Goal: Information Seeking & Learning: Understand process/instructions

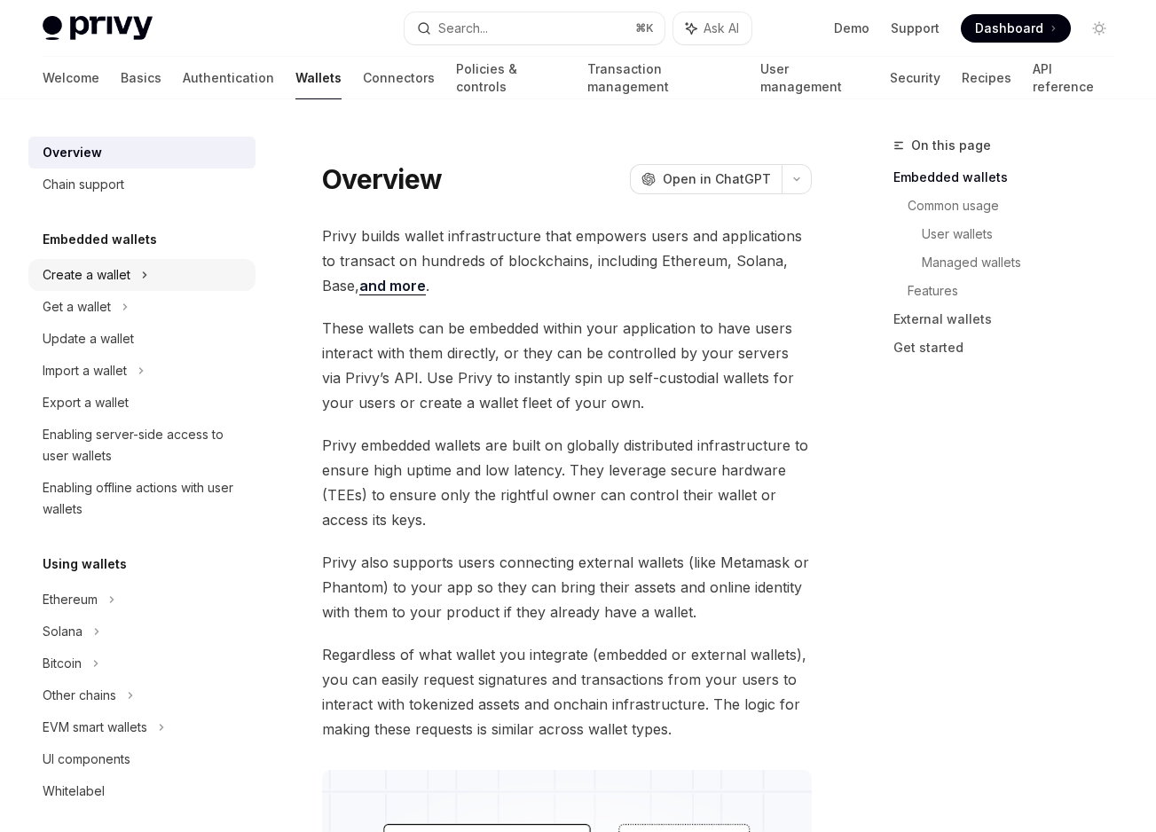
click at [122, 265] on div "Create a wallet" at bounding box center [87, 274] width 88 height 21
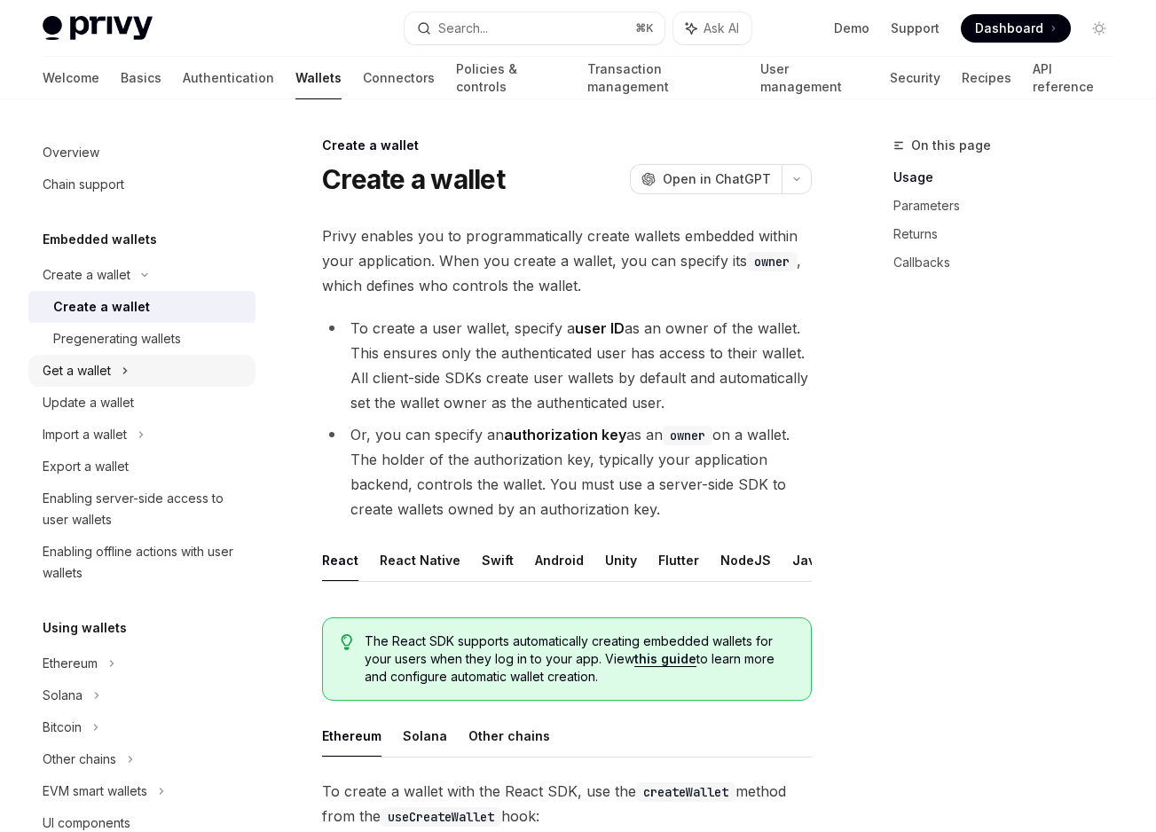
click at [121, 366] on div "Get a wallet" at bounding box center [141, 371] width 227 height 32
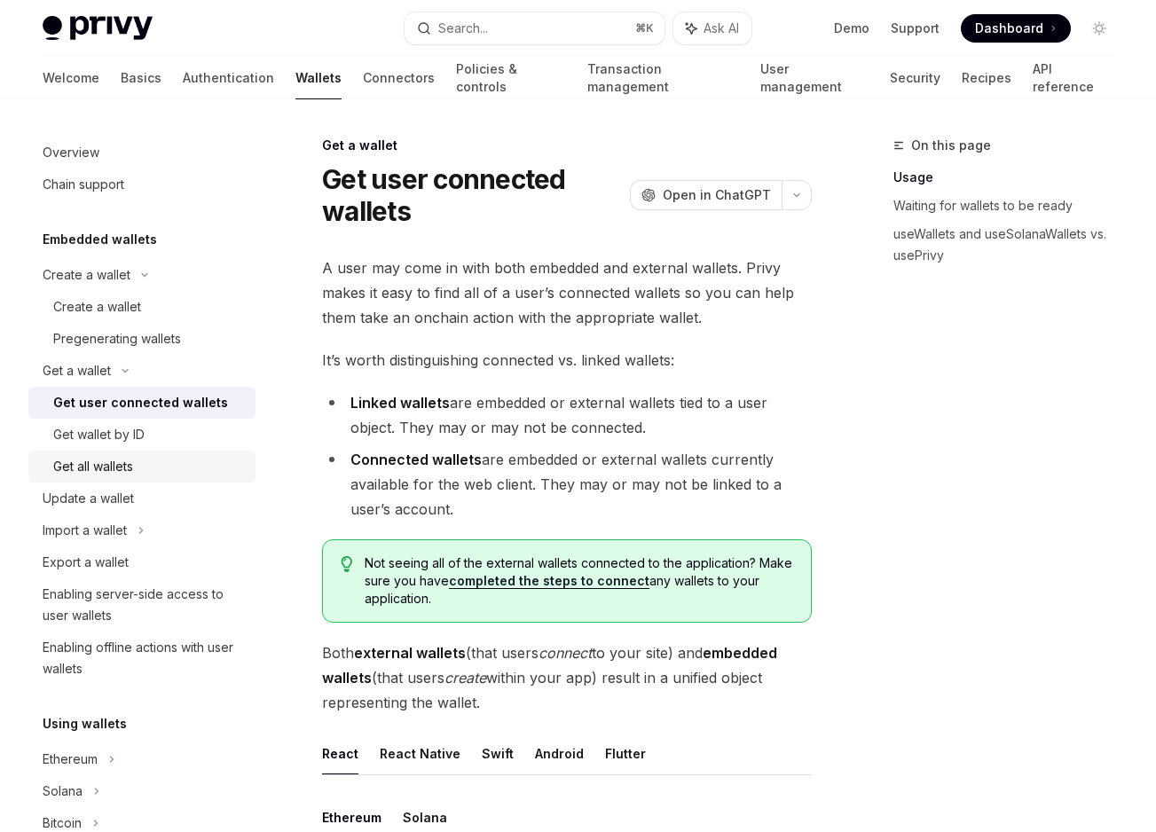
click at [111, 481] on link "Get all wallets" at bounding box center [141, 467] width 227 height 32
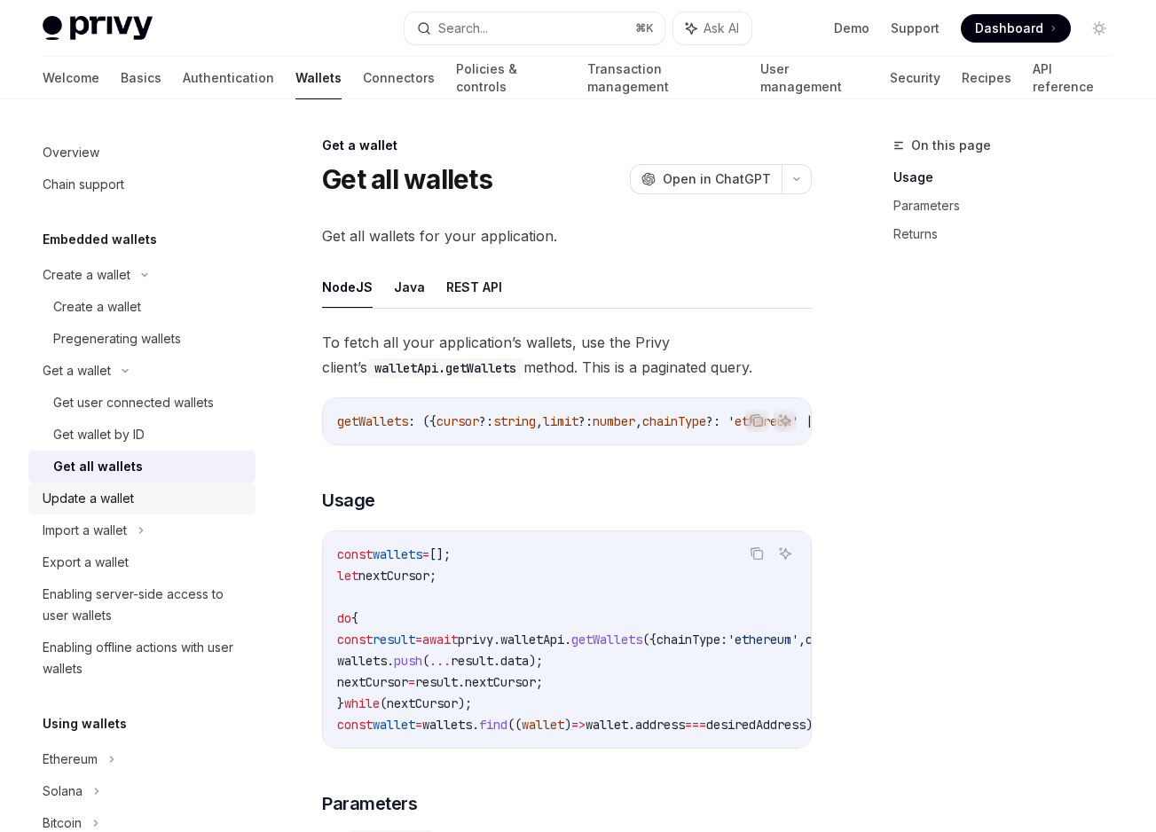
click at [110, 496] on div "Update a wallet" at bounding box center [88, 498] width 91 height 21
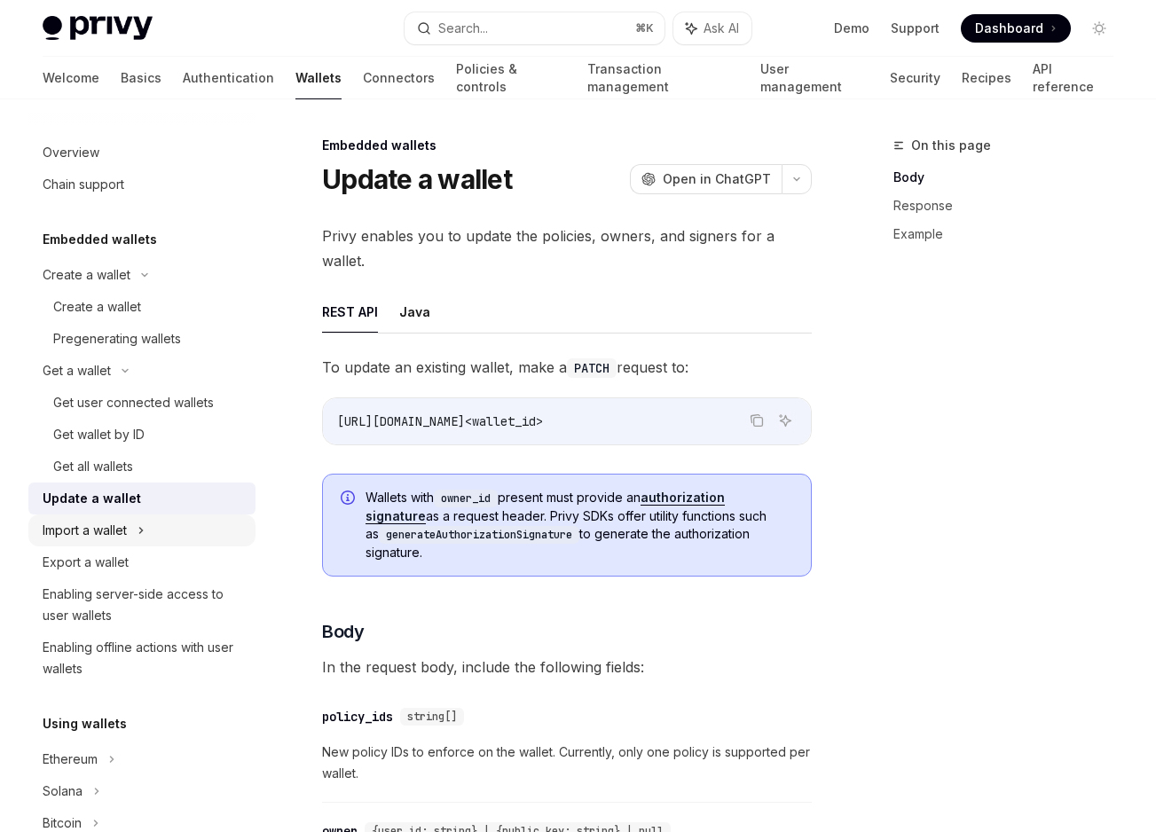
click at [110, 529] on div "Import a wallet" at bounding box center [85, 530] width 84 height 21
type textarea "*"
